Goal: Information Seeking & Learning: Learn about a topic

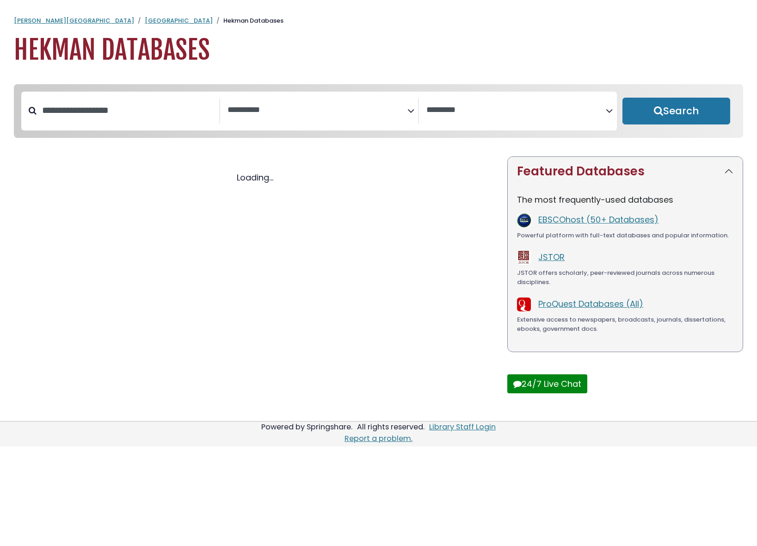
select select "Database Subject Filter"
select select "Database Vendors Filter"
select select "Database Subject Filter"
select select "Database Vendors Filter"
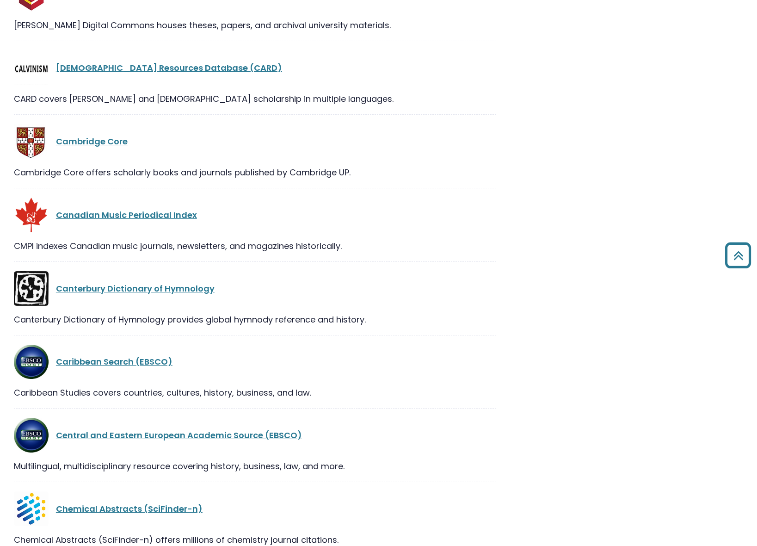
scroll to position [3256, 0]
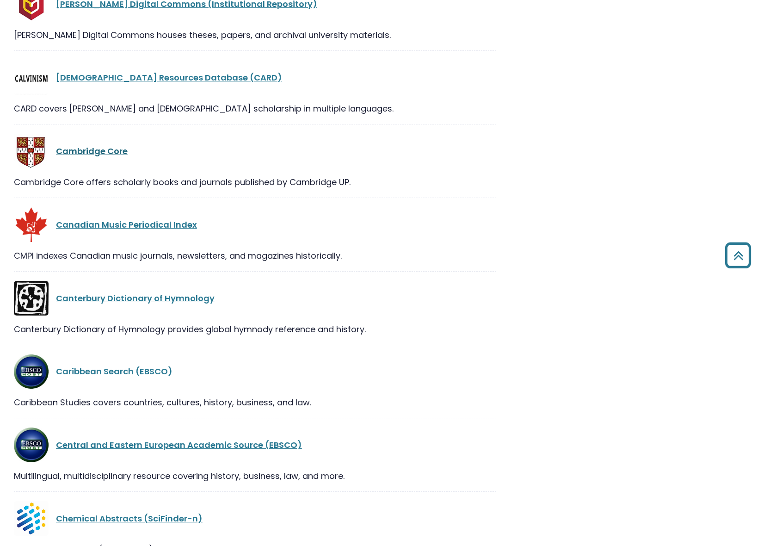
click at [82, 153] on link "Cambridge Core" at bounding box center [92, 151] width 72 height 12
click at [100, 157] on link "Cambridge Core" at bounding box center [92, 151] width 72 height 12
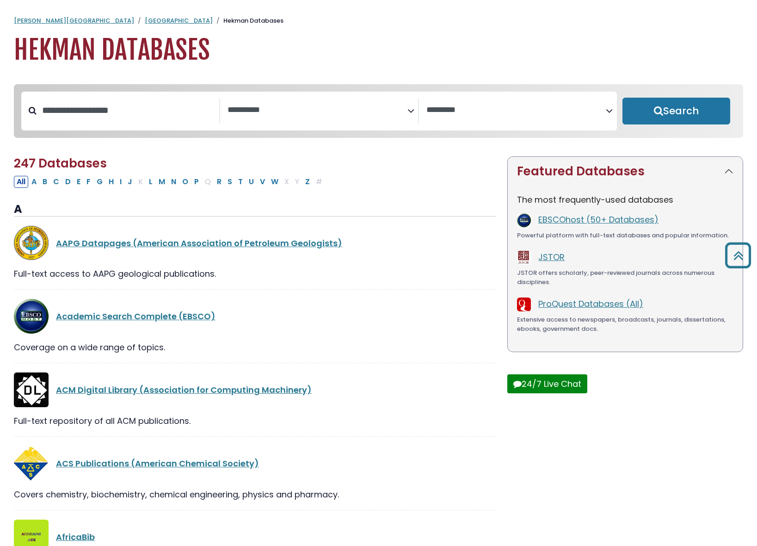
select select "Database Subject Filter"
select select "Database Vendors Filter"
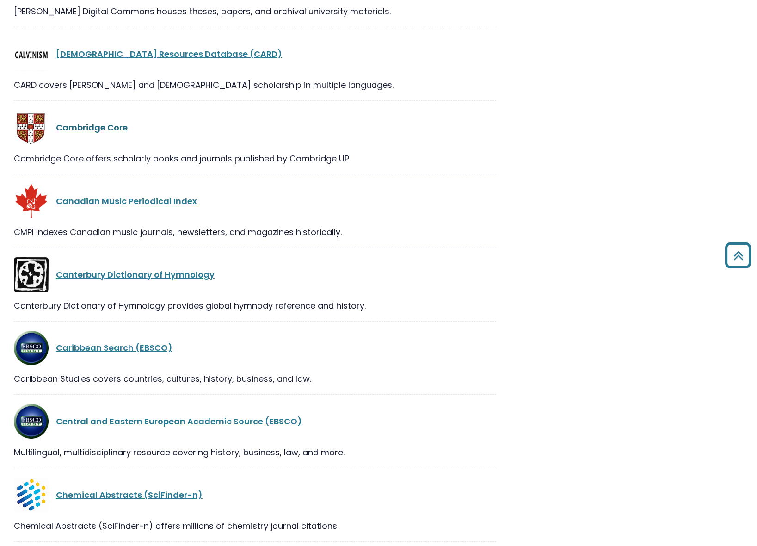
scroll to position [3256, 0]
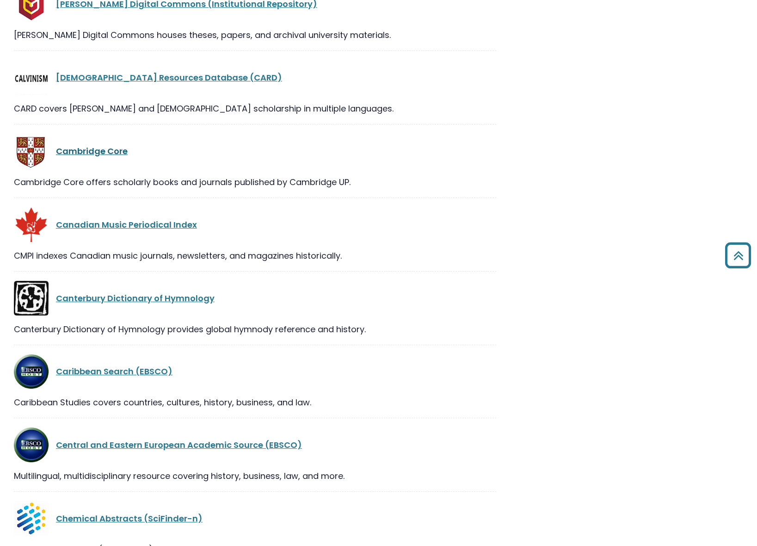
click at [99, 151] on link "Cambridge Core" at bounding box center [92, 151] width 72 height 12
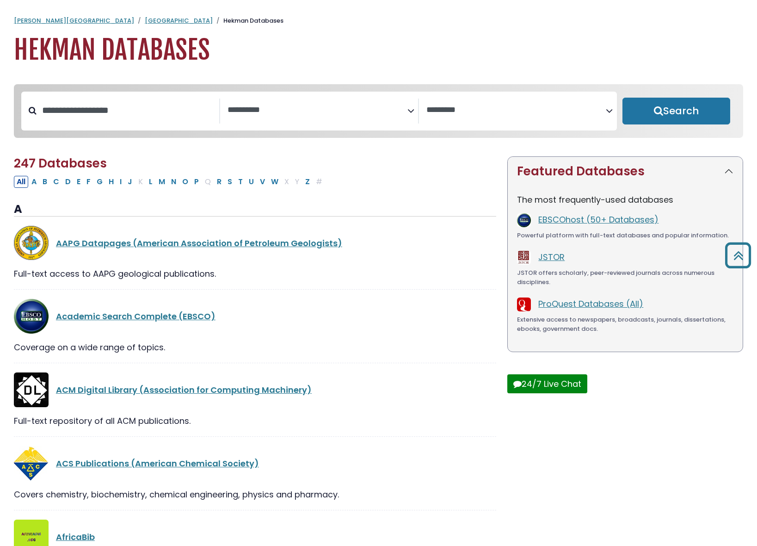
select select "Database Subject Filter"
select select "Database Vendors Filter"
click at [166, 112] on input "Search database by title or keyword" at bounding box center [128, 110] width 183 height 15
type input "********"
click at [622, 98] on button "Search" at bounding box center [676, 111] width 108 height 27
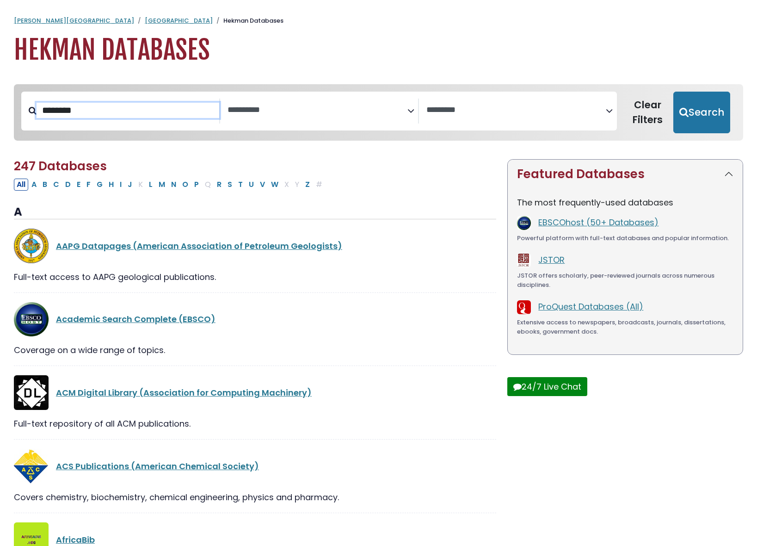
select select "Database Subject Filter"
select select "Database Vendors Filter"
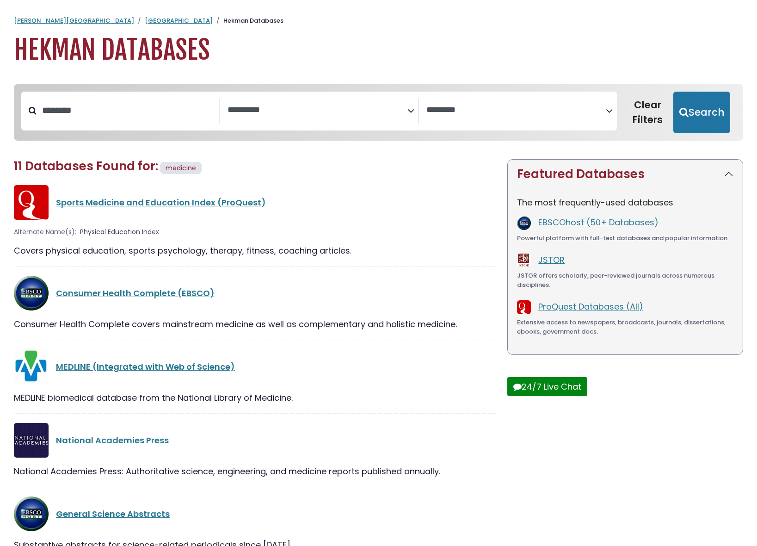
click at [323, 111] on textarea "Search" at bounding box center [318, 110] width 180 height 10
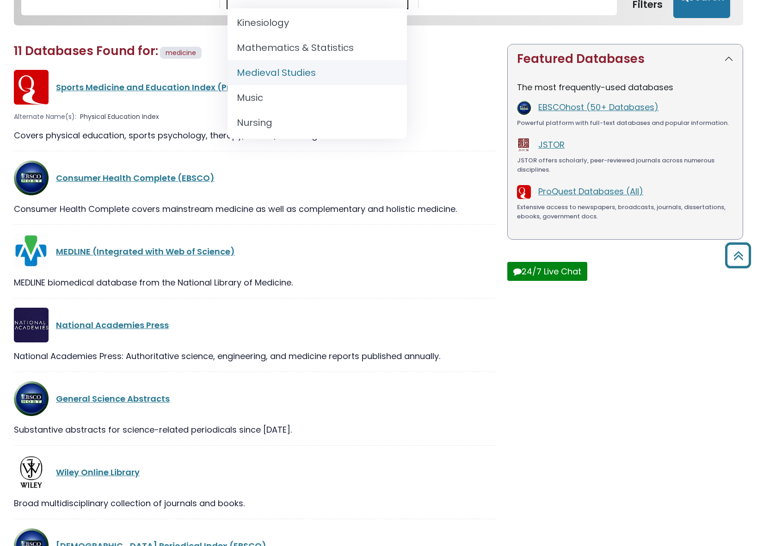
scroll to position [642, 0]
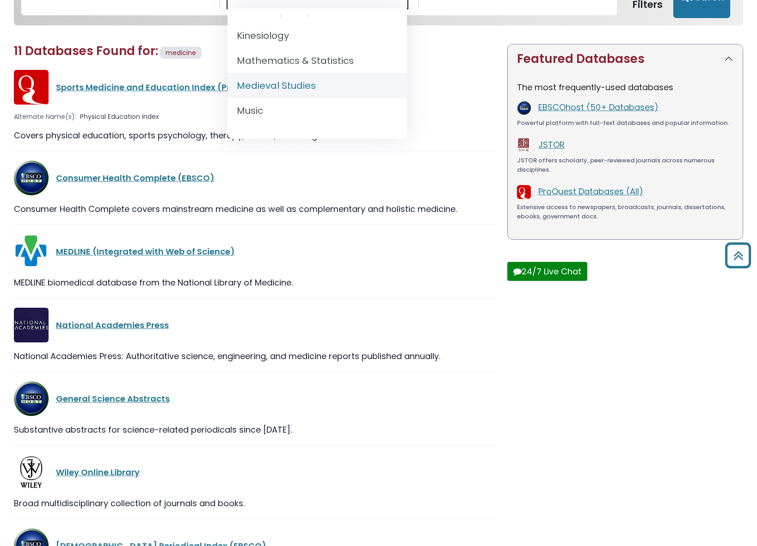
select select "******"
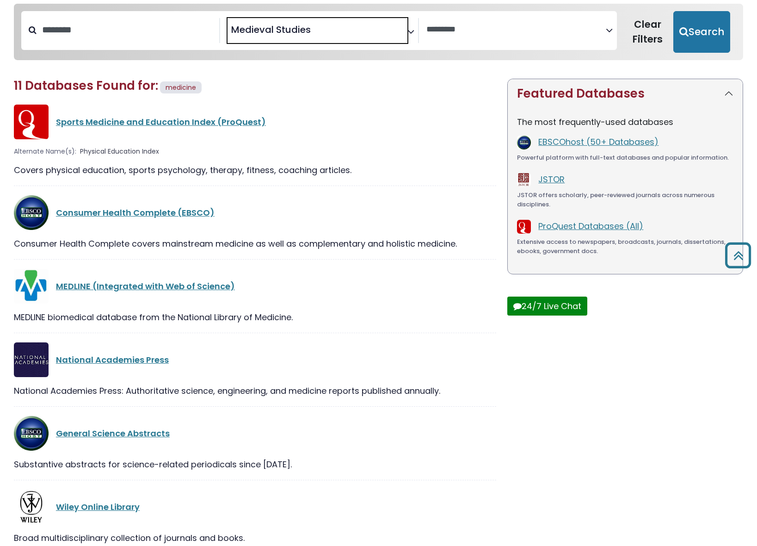
scroll to position [72, 0]
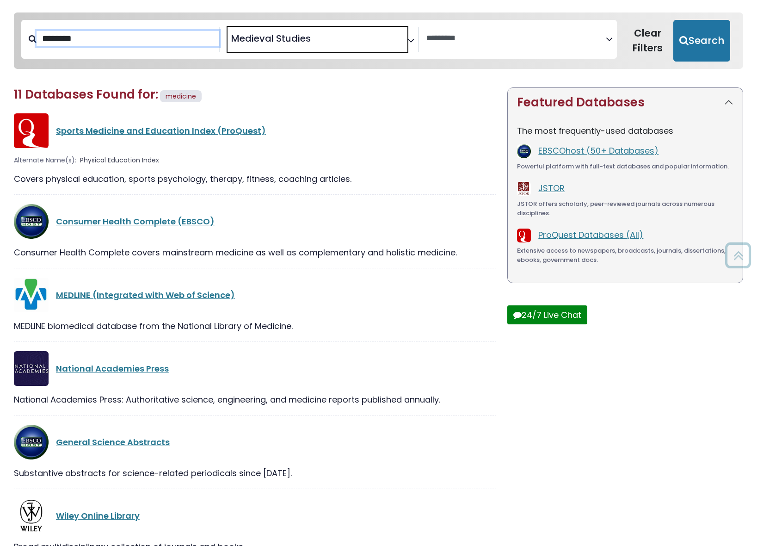
click at [139, 43] on input "********" at bounding box center [128, 38] width 183 height 15
click at [673, 20] on button "Search" at bounding box center [701, 41] width 57 height 42
select select "Database Vendors Filter"
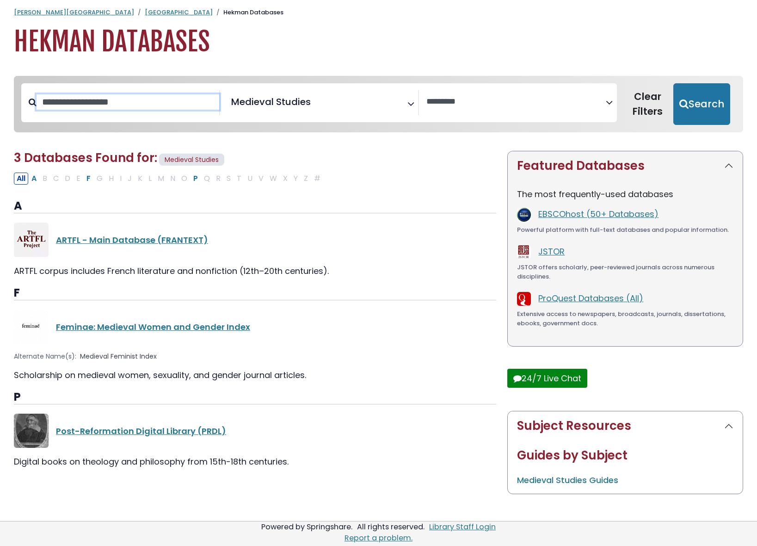
scroll to position [8, 0]
click at [265, 105] on span "Medieval Studies" at bounding box center [271, 102] width 80 height 14
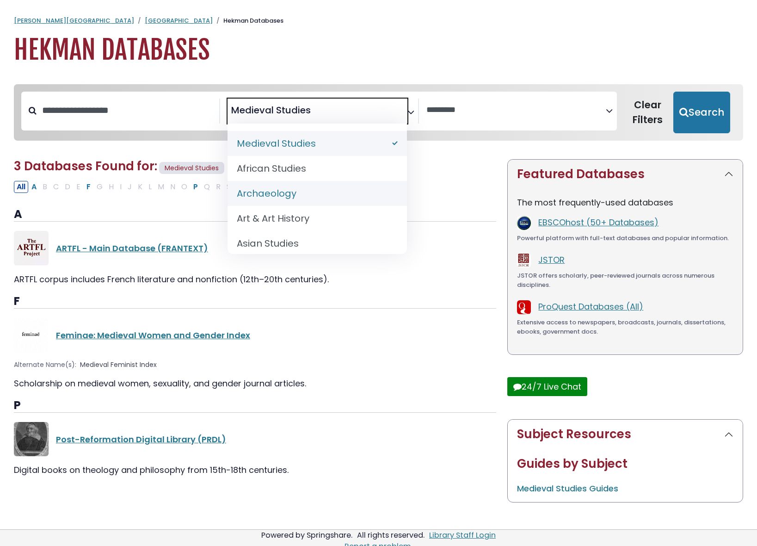
scroll to position [4, 0]
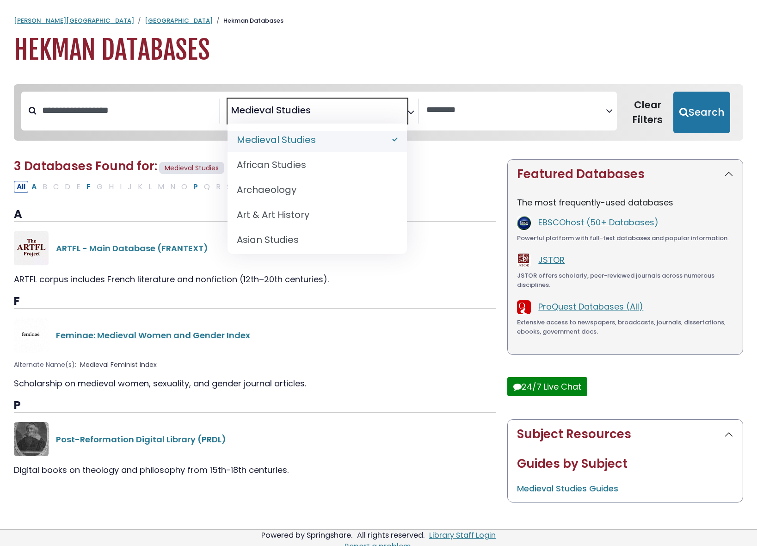
click at [303, 109] on span "Medieval Studies" at bounding box center [271, 110] width 80 height 14
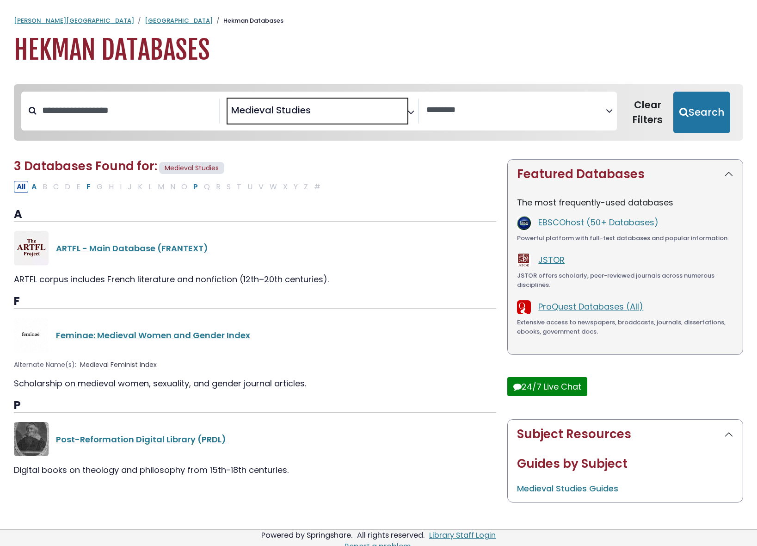
select select "Database Subject Filter"
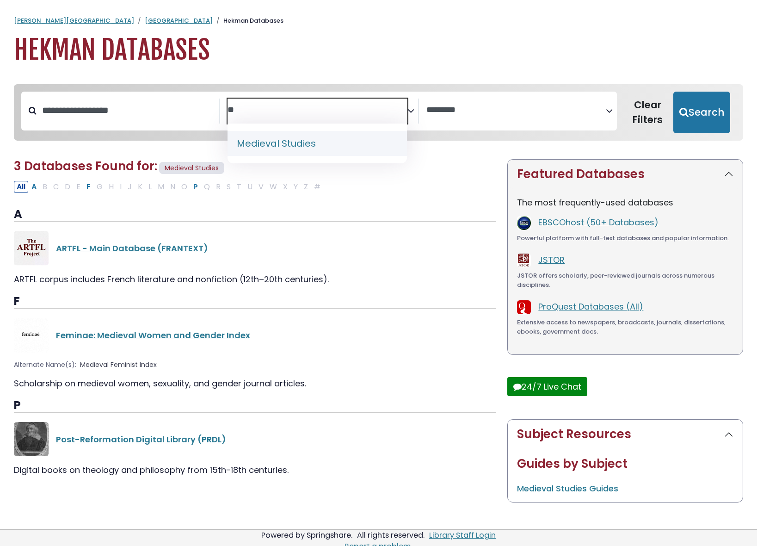
type textarea "*"
click at [86, 114] on input "Search database by title or keyword" at bounding box center [128, 110] width 183 height 15
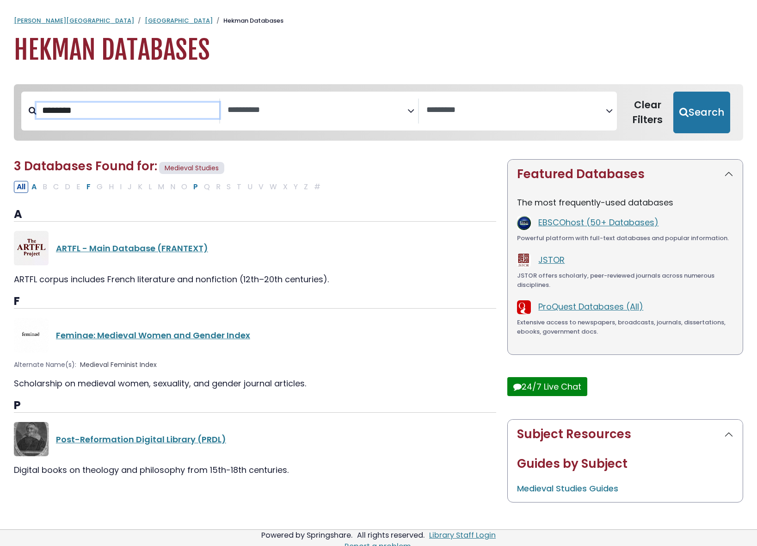
type input "********"
click at [673, 92] on button "Search" at bounding box center [701, 113] width 57 height 42
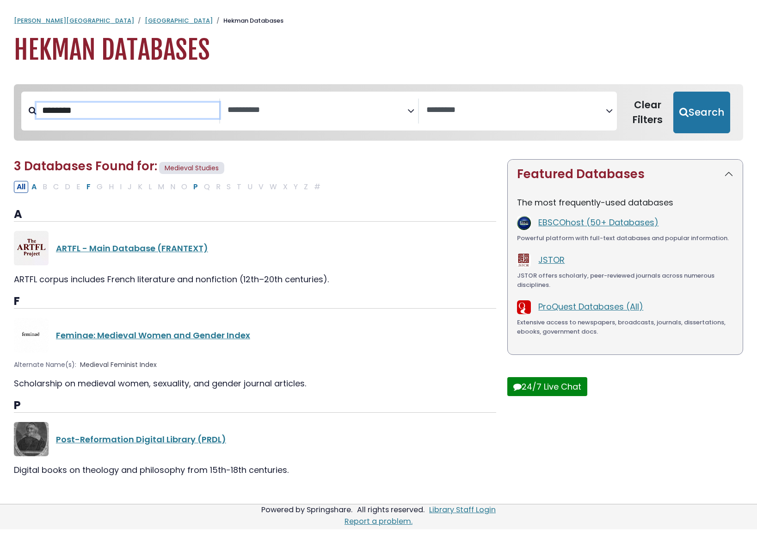
select select "Database Subject Filter"
select select "Database Vendors Filter"
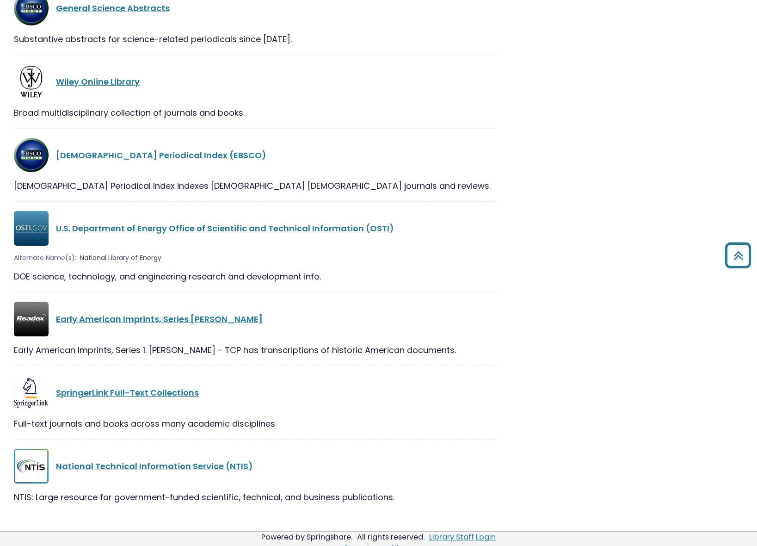
scroll to position [516, 0]
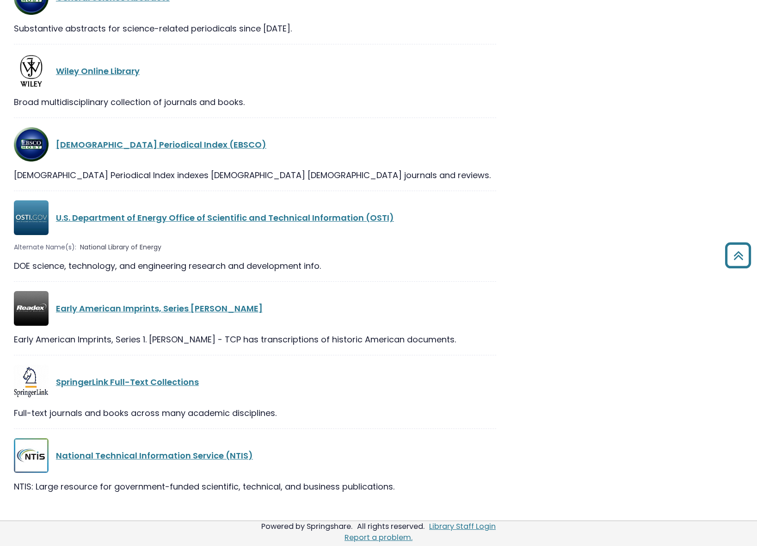
drag, startPoint x: 95, startPoint y: 360, endPoint x: 487, endPoint y: 2, distance: 530.9
click at [0, 0] on div "**********" at bounding box center [378, 39] width 757 height 961
